Goal: Task Accomplishment & Management: Use online tool/utility

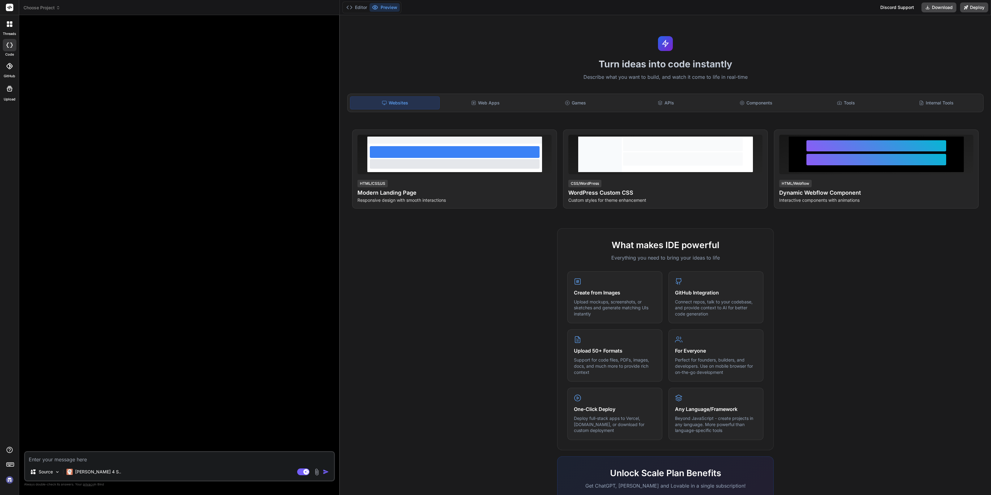
type textarea "x"
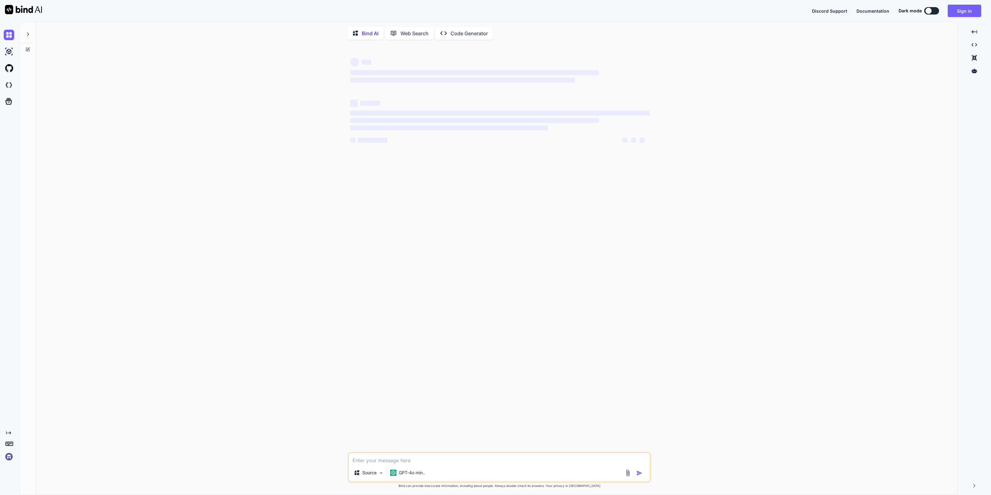
type textarea "x"
click at [963, 13] on button "Sign in" at bounding box center [963, 11] width 33 height 12
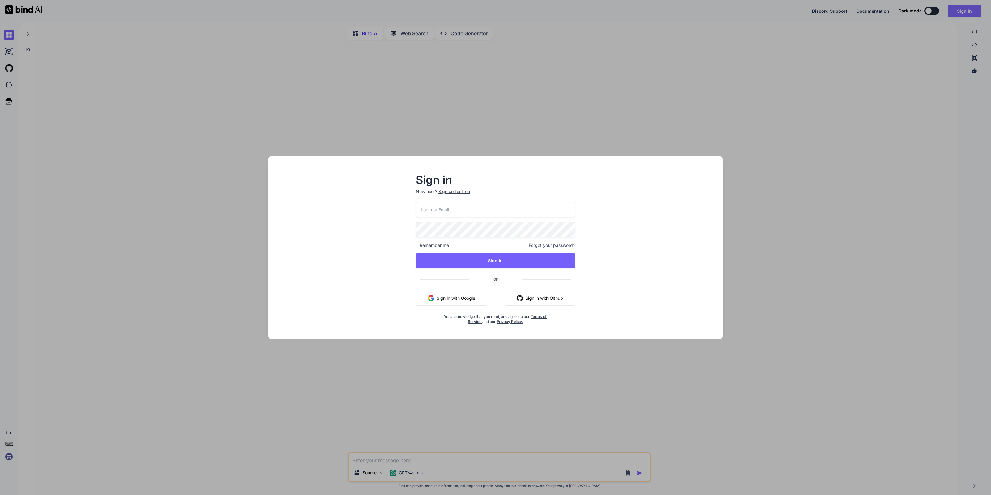
type input "[EMAIL_ADDRESS][DOMAIN_NAME]"
click at [465, 298] on button "Sign in with Google" at bounding box center [451, 298] width 71 height 15
click at [481, 259] on button "Sign In" at bounding box center [496, 260] width 160 height 15
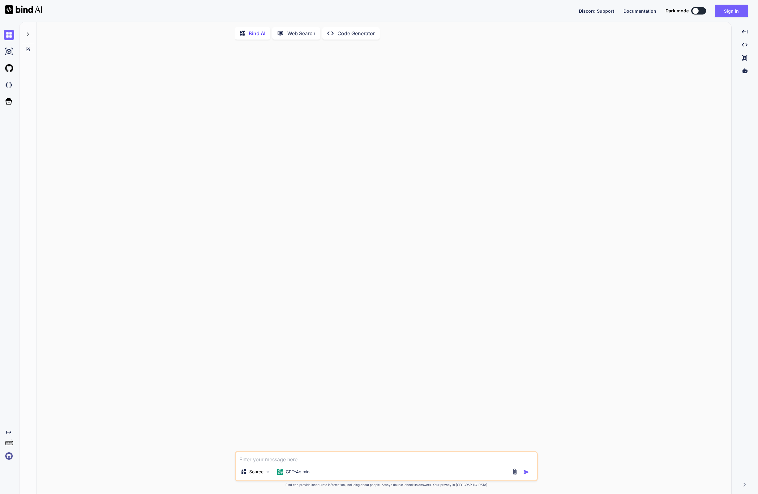
click at [26, 10] on img at bounding box center [23, 9] width 37 height 9
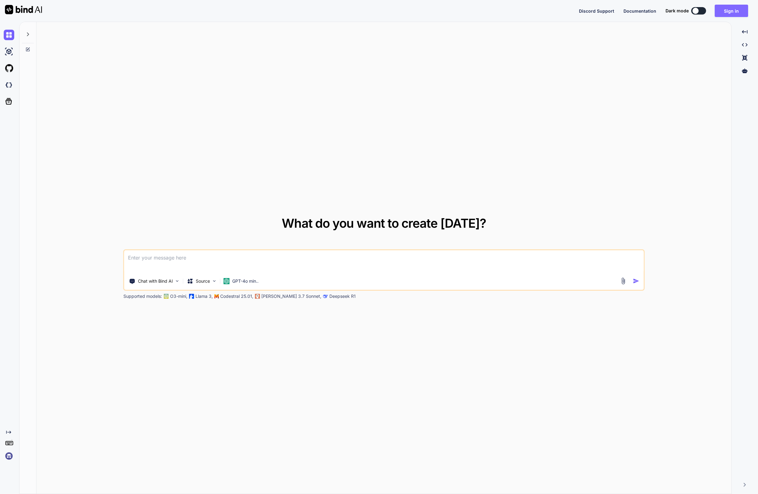
click at [732, 10] on button "Sign in" at bounding box center [730, 11] width 33 height 12
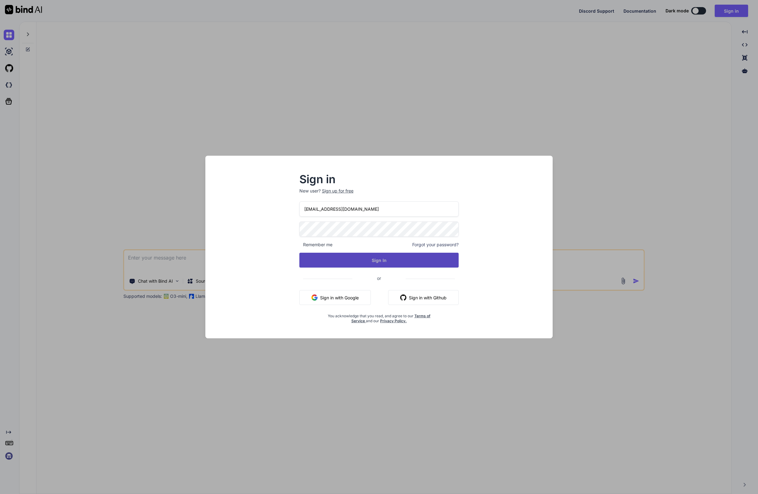
click at [391, 257] on button "Sign In" at bounding box center [379, 260] width 160 height 15
click at [440, 262] on button "Sign In" at bounding box center [379, 260] width 160 height 15
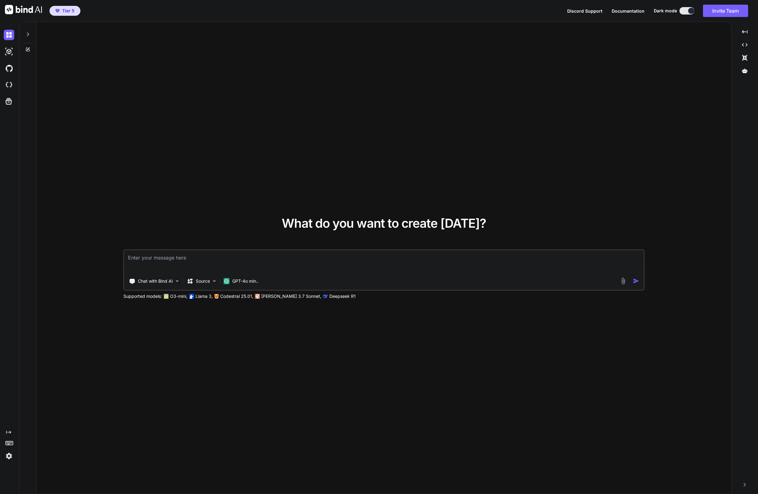
type textarea "x"
